Goal: Task Accomplishment & Management: Complete application form

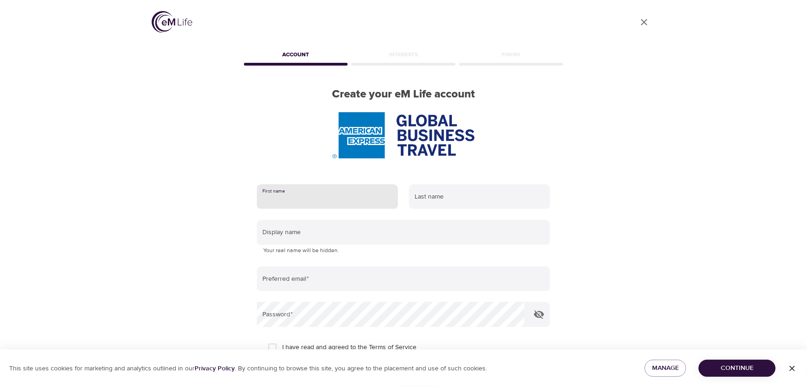
click at [314, 192] on input "text" at bounding box center [327, 196] width 141 height 25
type input "Cherl"
type input "Lowe"
type input "[EMAIL_ADDRESS][DOMAIN_NAME]"
drag, startPoint x: 285, startPoint y: 197, endPoint x: 216, endPoint y: 202, distance: 68.9
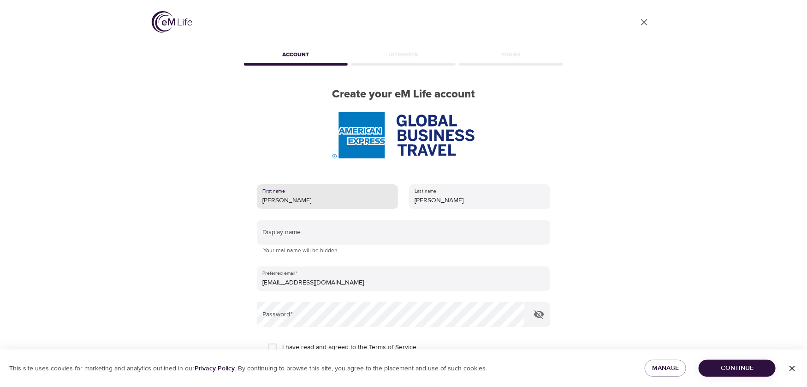
click at [216, 202] on div "User Profile Account Interests Finish Create your eM Life account First name Ch…" at bounding box center [404, 193] width 526 height 387
type input "Sherry"
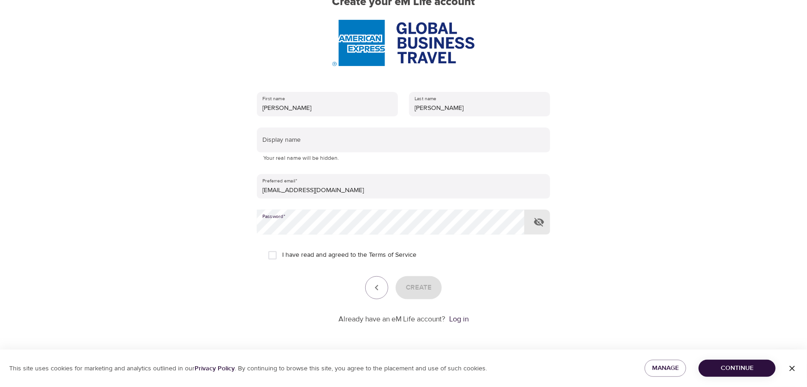
click at [275, 256] on input "I have read and agreed to the Terms of Service" at bounding box center [272, 254] width 19 height 19
checkbox input "true"
click at [415, 285] on span "Create" at bounding box center [419, 287] width 26 height 12
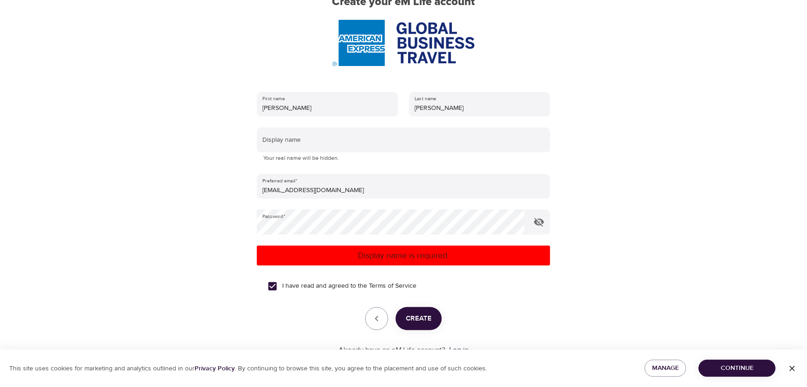
click at [390, 255] on p "Display name is required." at bounding box center [404, 255] width 286 height 12
drag, startPoint x: 300, startPoint y: 108, endPoint x: 223, endPoint y: 112, distance: 77.1
click at [226, 112] on div "User Profile Account Interests Finish Create your eM Life account First name Sh…" at bounding box center [404, 101] width 526 height 387
type input "Cherl"
click at [418, 317] on span "Create" at bounding box center [419, 318] width 26 height 12
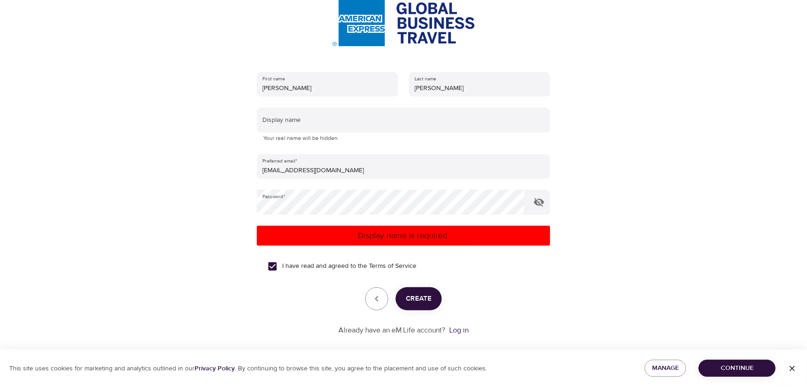
scroll to position [123, 0]
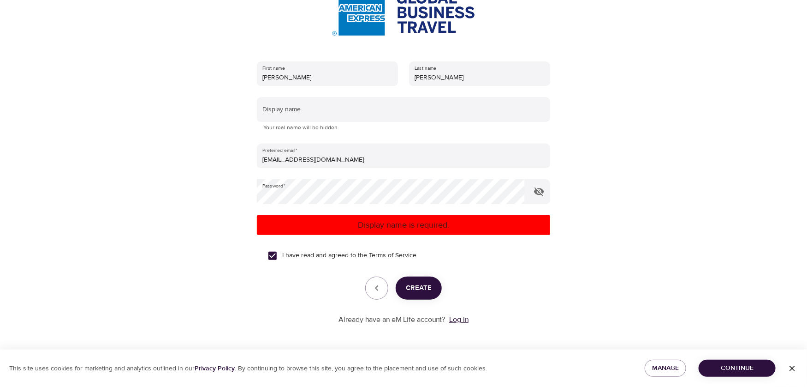
click at [459, 317] on link "Log in" at bounding box center [458, 319] width 19 height 9
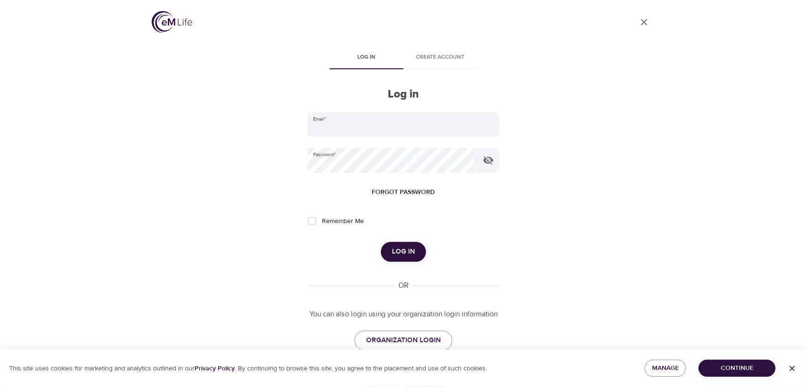
type input "[EMAIL_ADDRESS][DOMAIN_NAME]"
click at [409, 257] on span "Log in" at bounding box center [403, 251] width 23 height 12
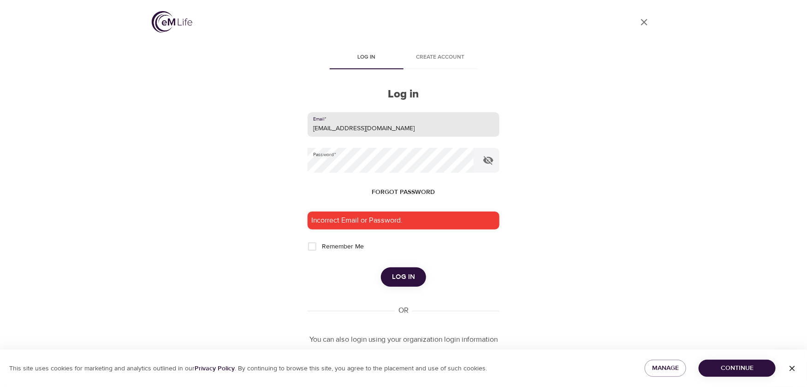
drag, startPoint x: 326, startPoint y: 131, endPoint x: 253, endPoint y: 124, distance: 73.2
click at [253, 125] on div "User Profile Log in Create account Log in Email   * [EMAIL_ADDRESS][DOMAIN_NAME…" at bounding box center [404, 193] width 526 height 387
